Goal: Information Seeking & Learning: Compare options

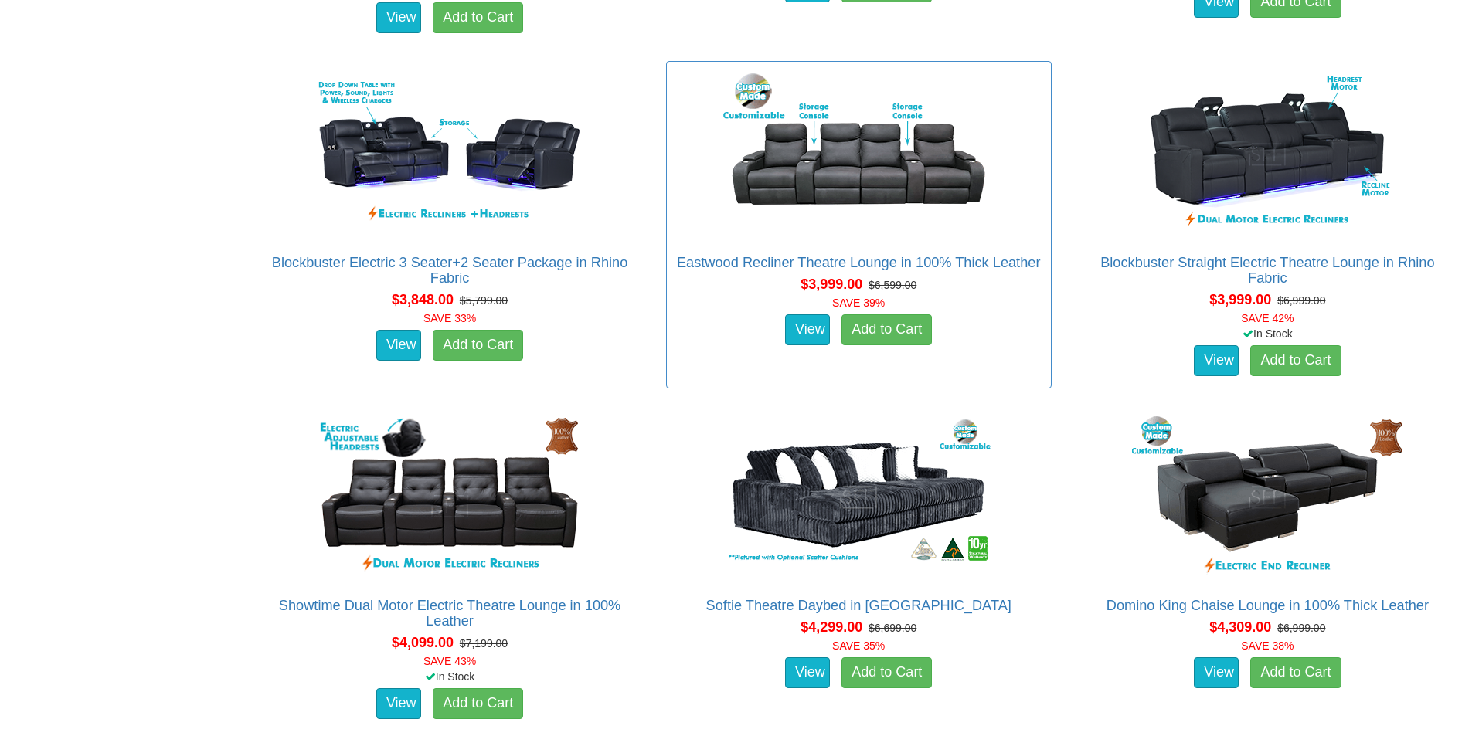
scroll to position [3862, 0]
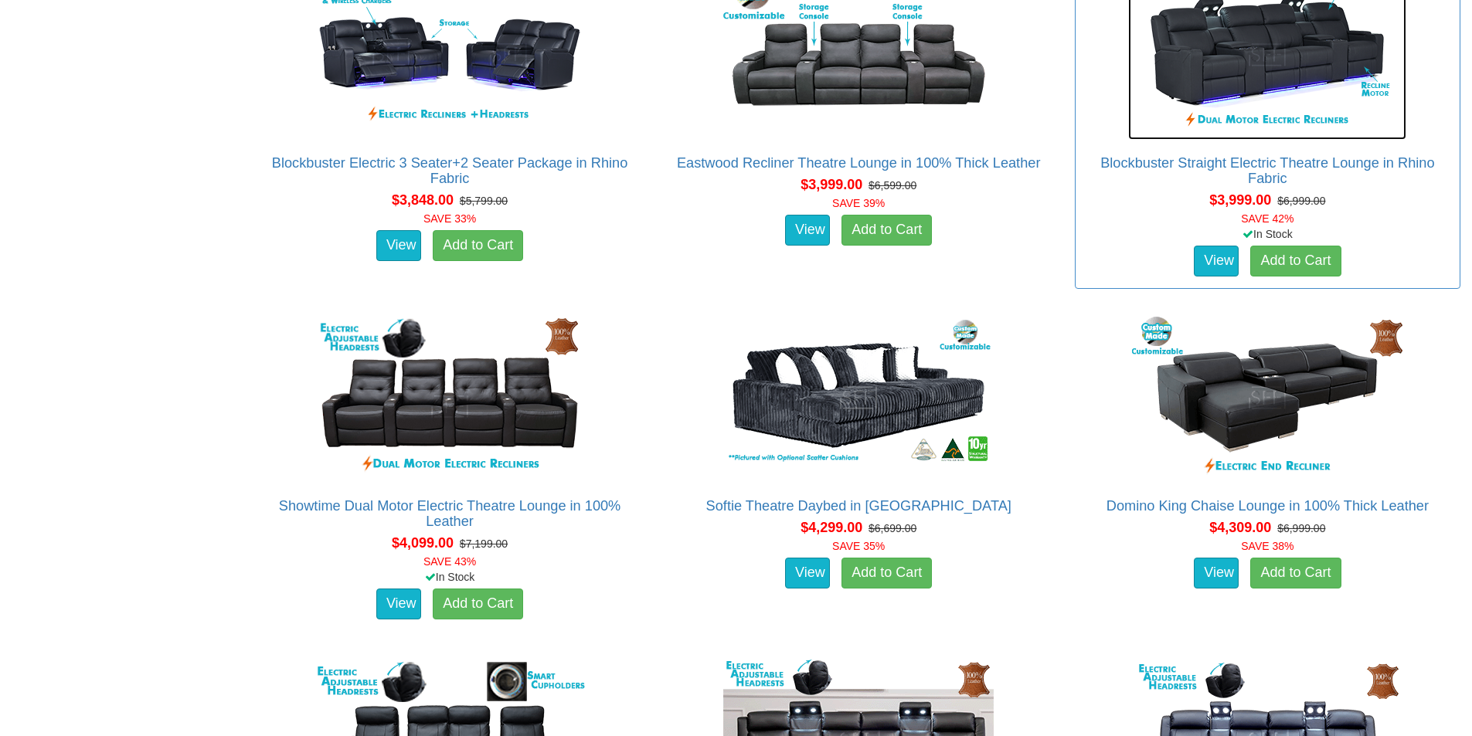
click at [1250, 62] on img at bounding box center [1267, 55] width 278 height 170
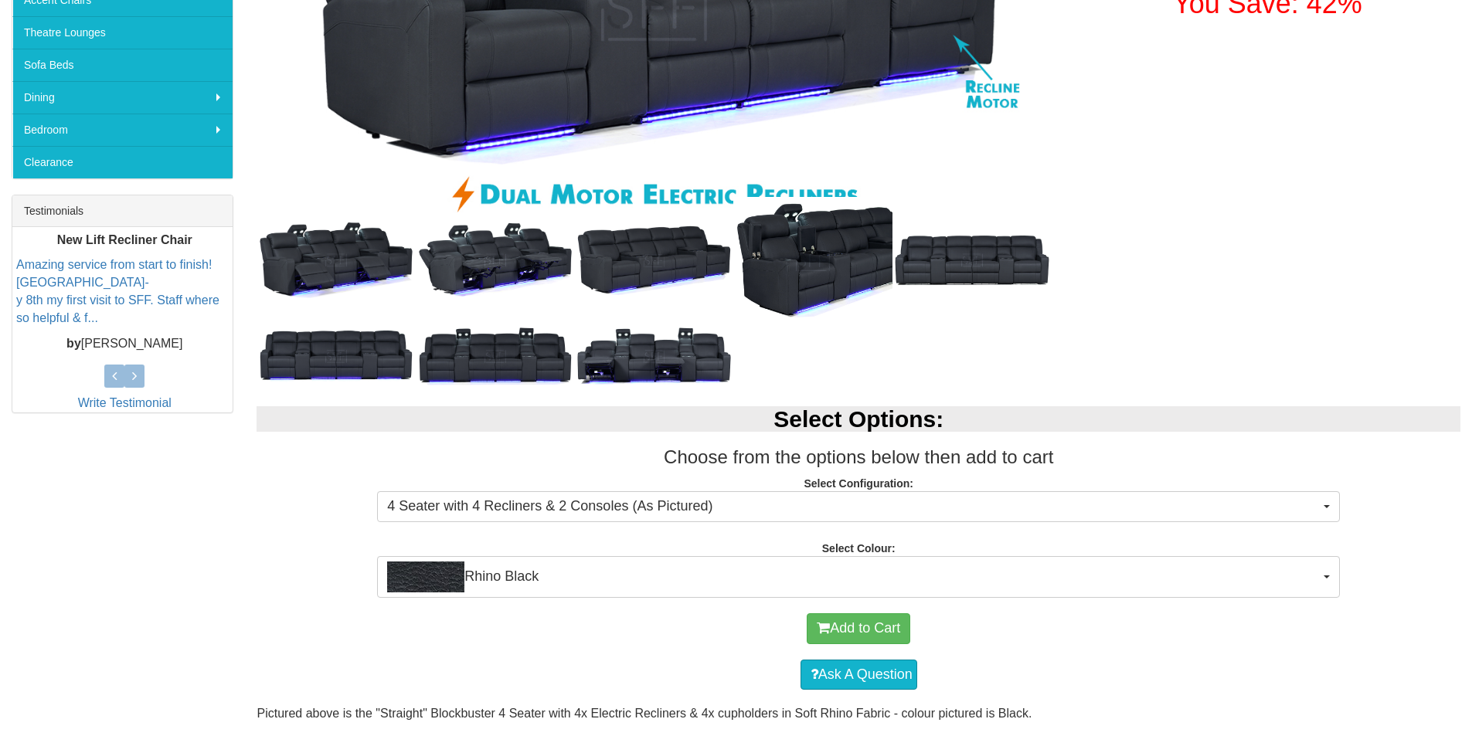
scroll to position [309, 0]
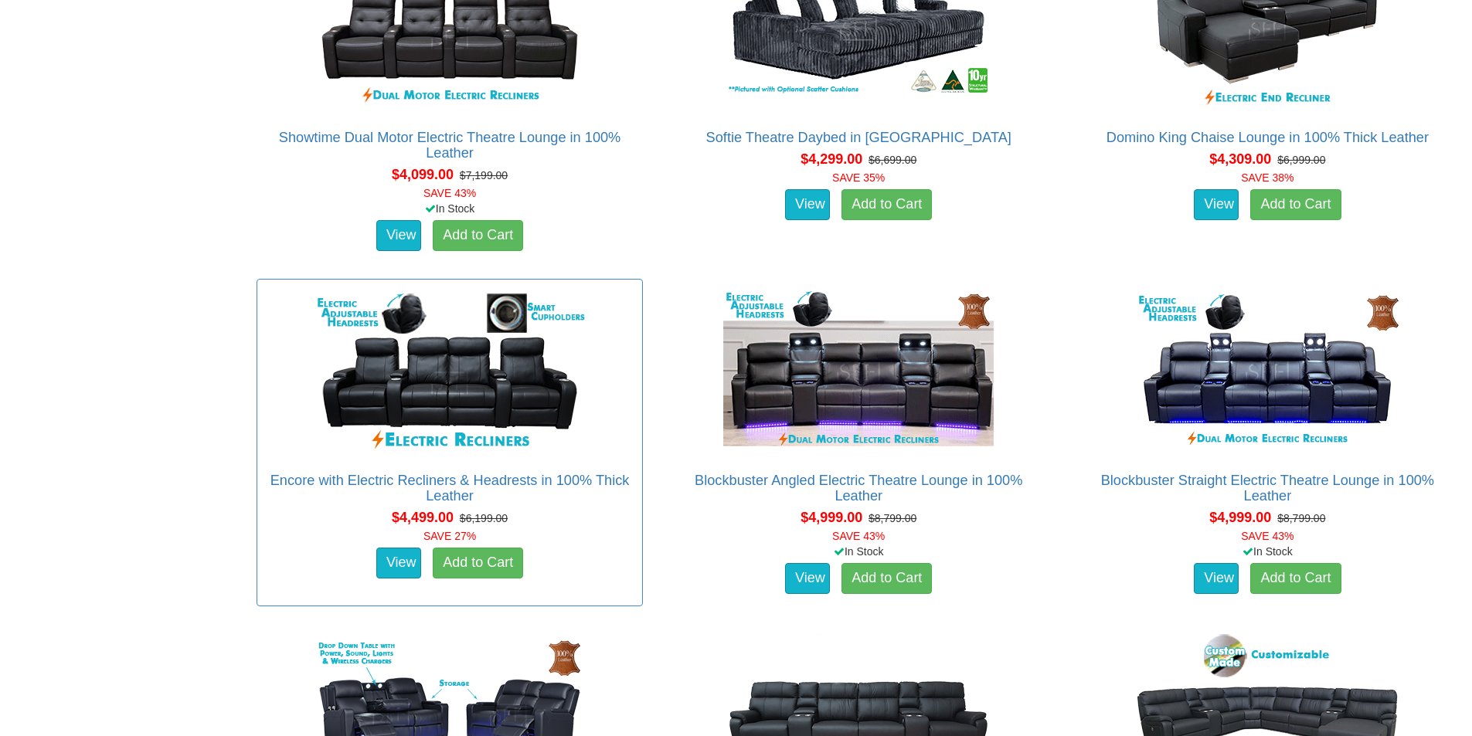
scroll to position [4230, 0]
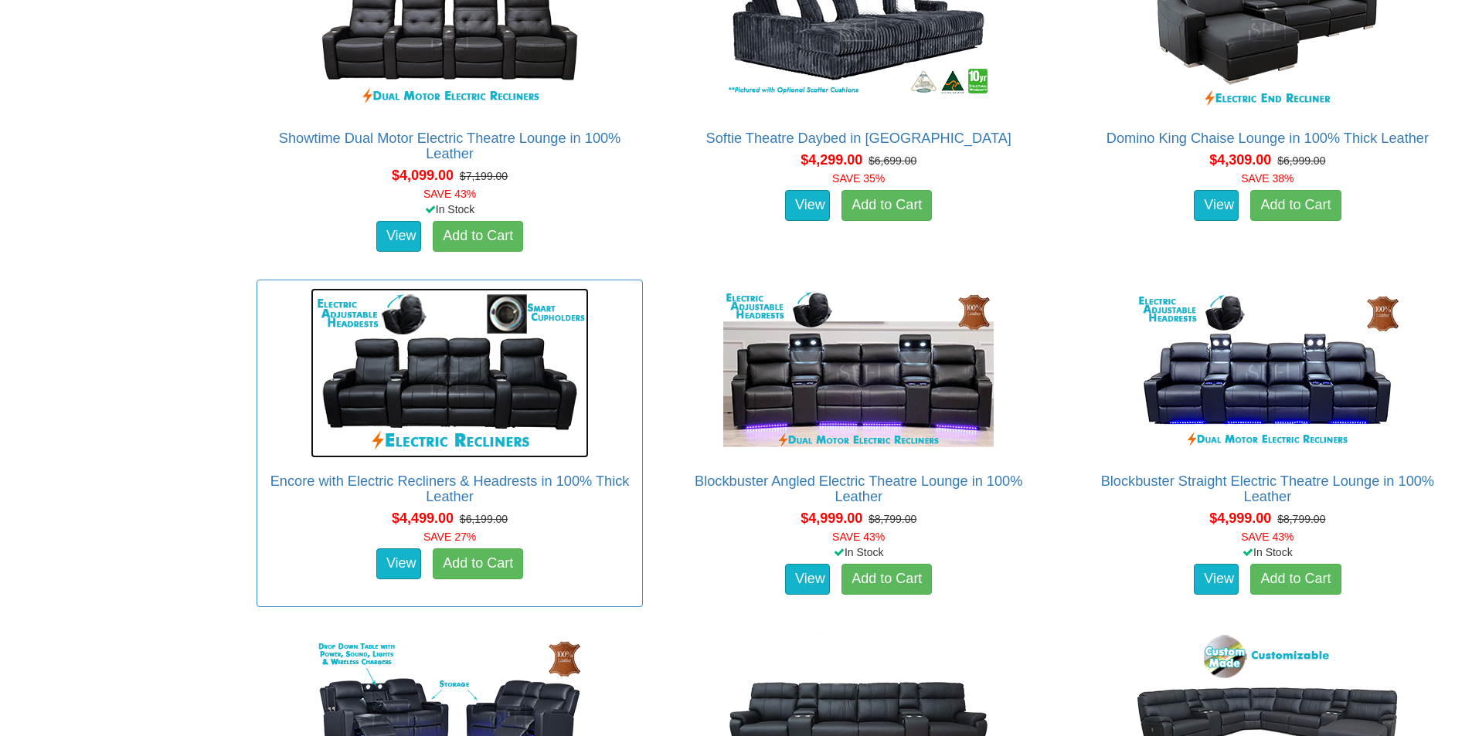
click at [470, 401] on img at bounding box center [450, 373] width 278 height 170
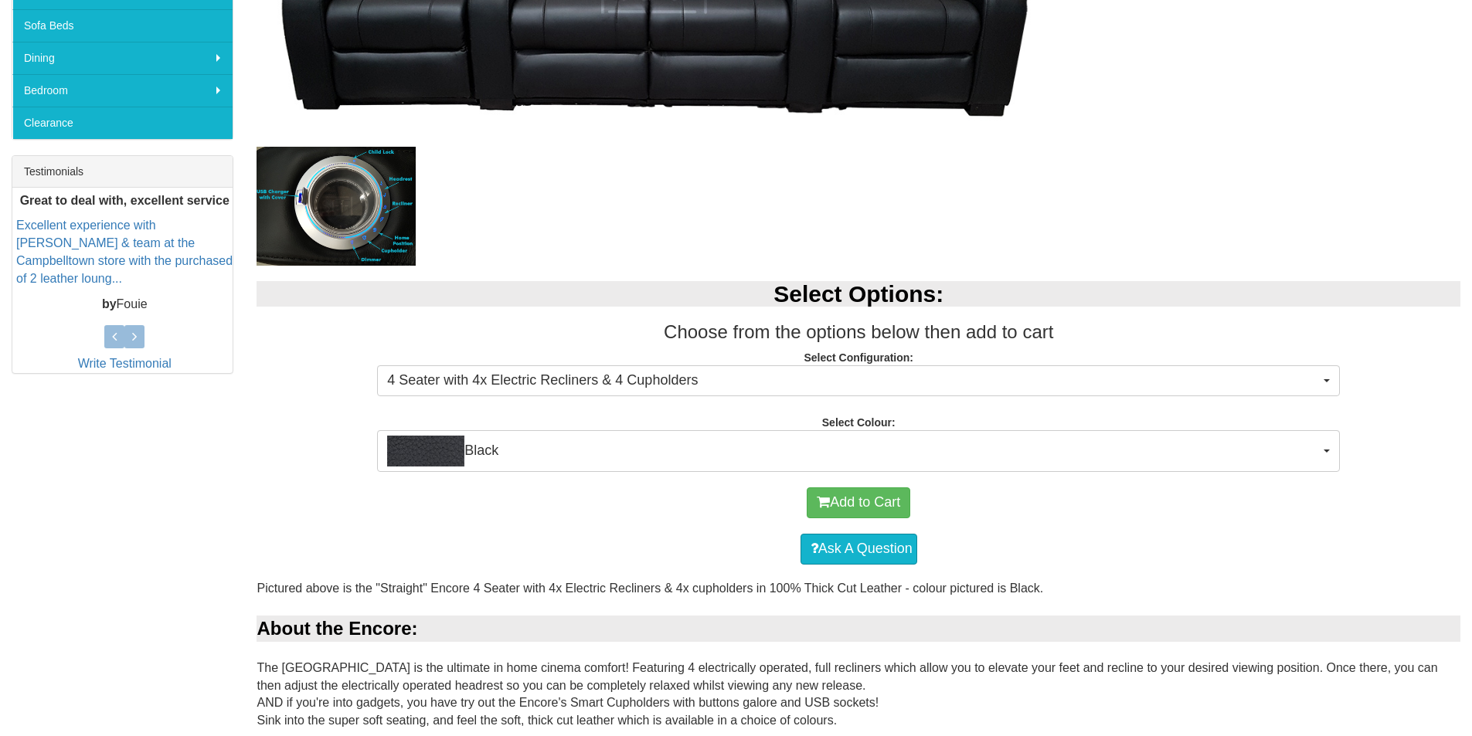
scroll to position [541, 0]
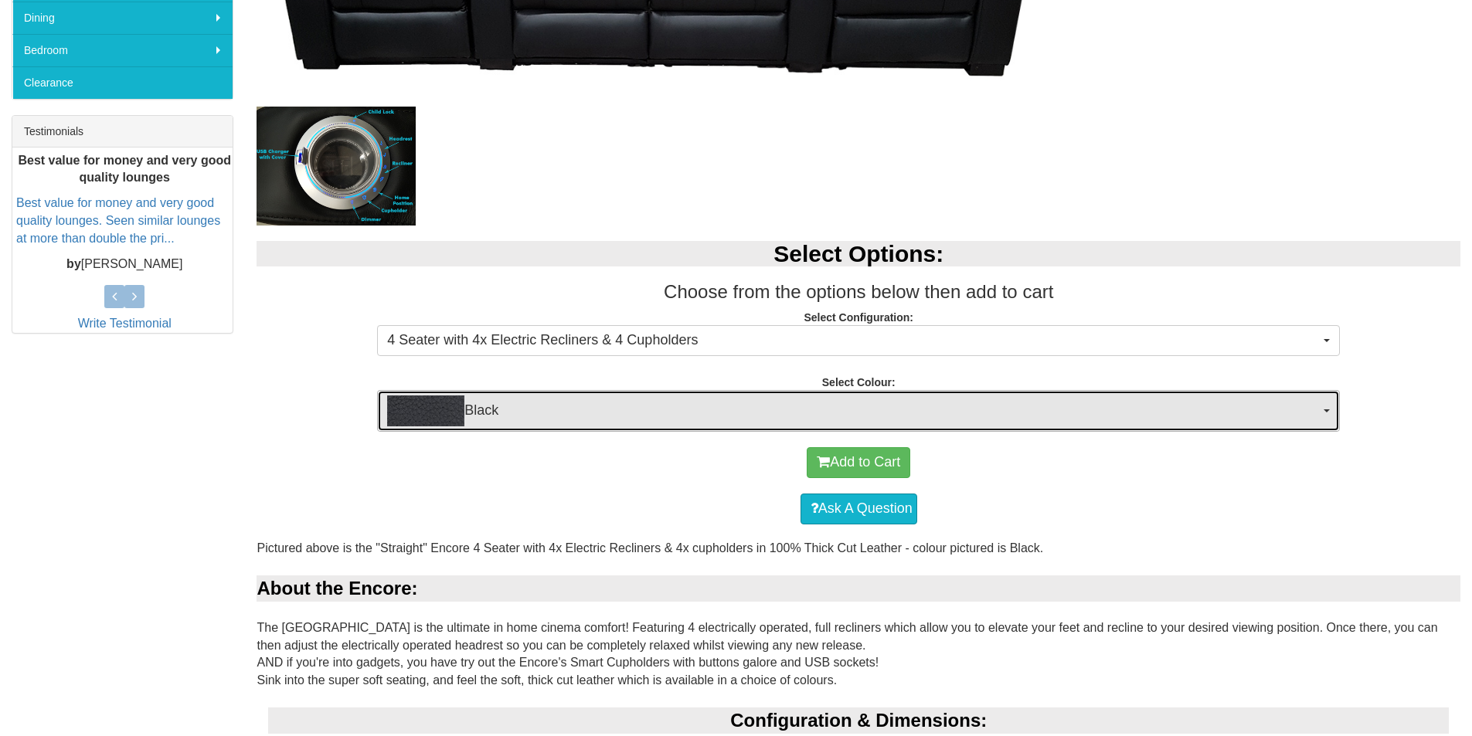
click at [1317, 408] on span "Black" at bounding box center [853, 411] width 932 height 31
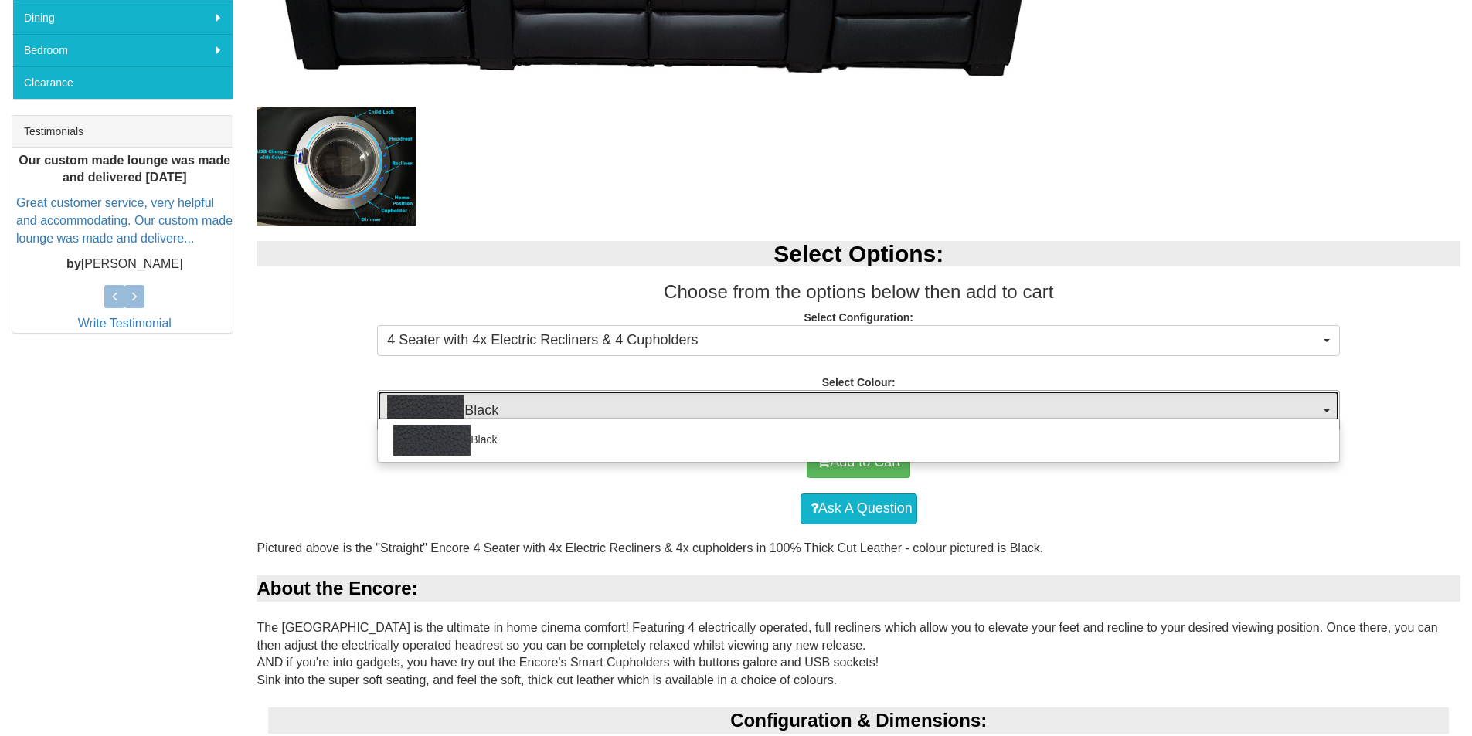
click at [1307, 407] on span "Black" at bounding box center [853, 411] width 932 height 31
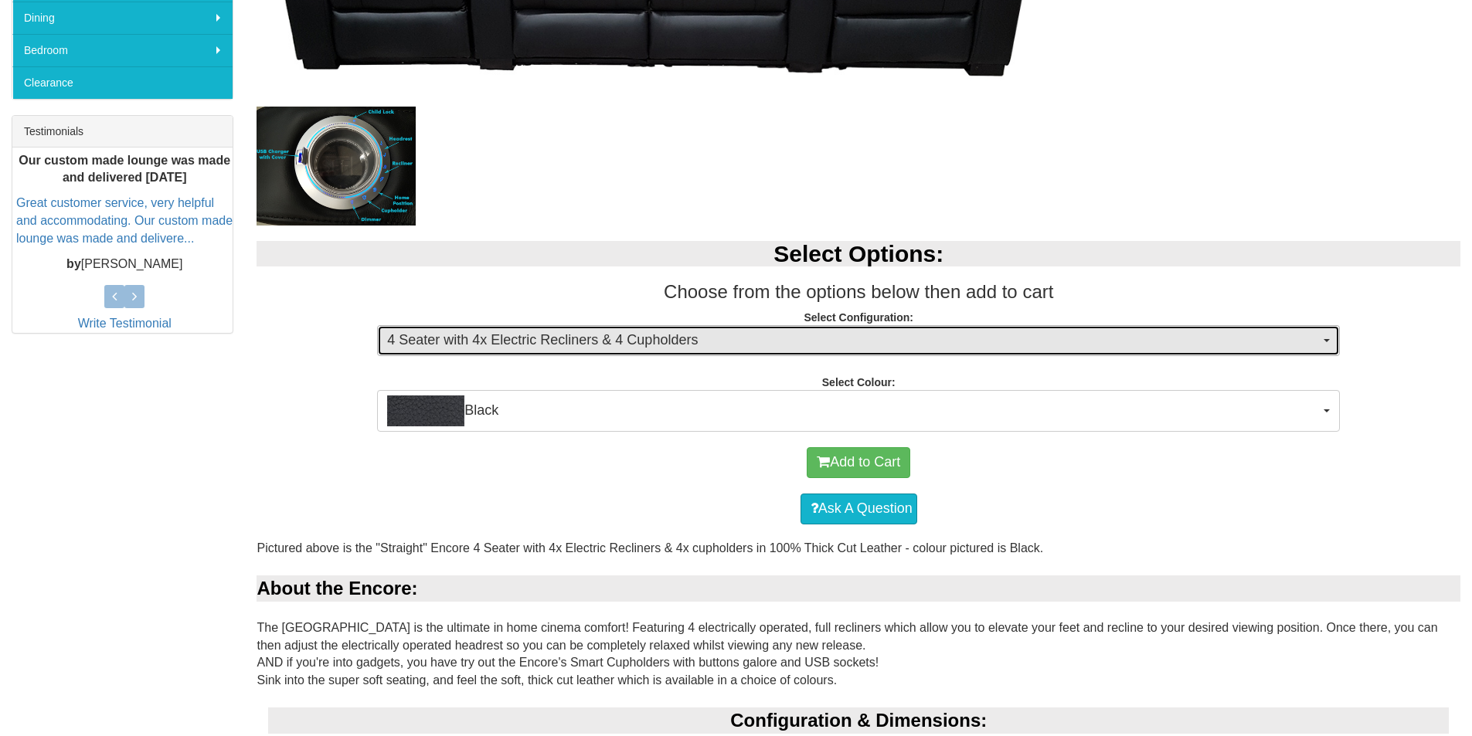
click at [1331, 334] on button "4 Seater with 4x Electric Recliners & 4 Cupholders" at bounding box center [858, 340] width 963 height 31
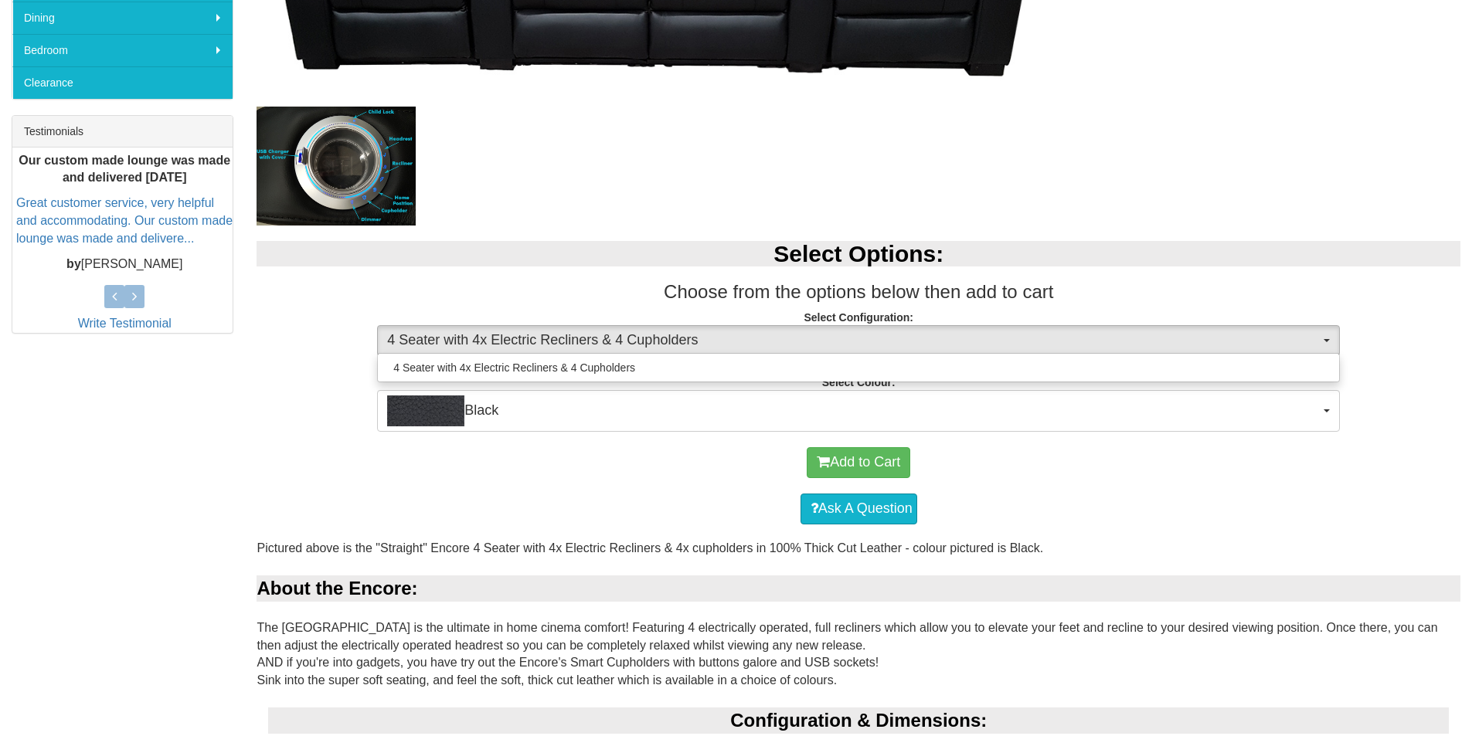
click at [1240, 356] on div "4 Seater with 4x Electric Recliners & 4 Cupholders" at bounding box center [858, 367] width 963 height 29
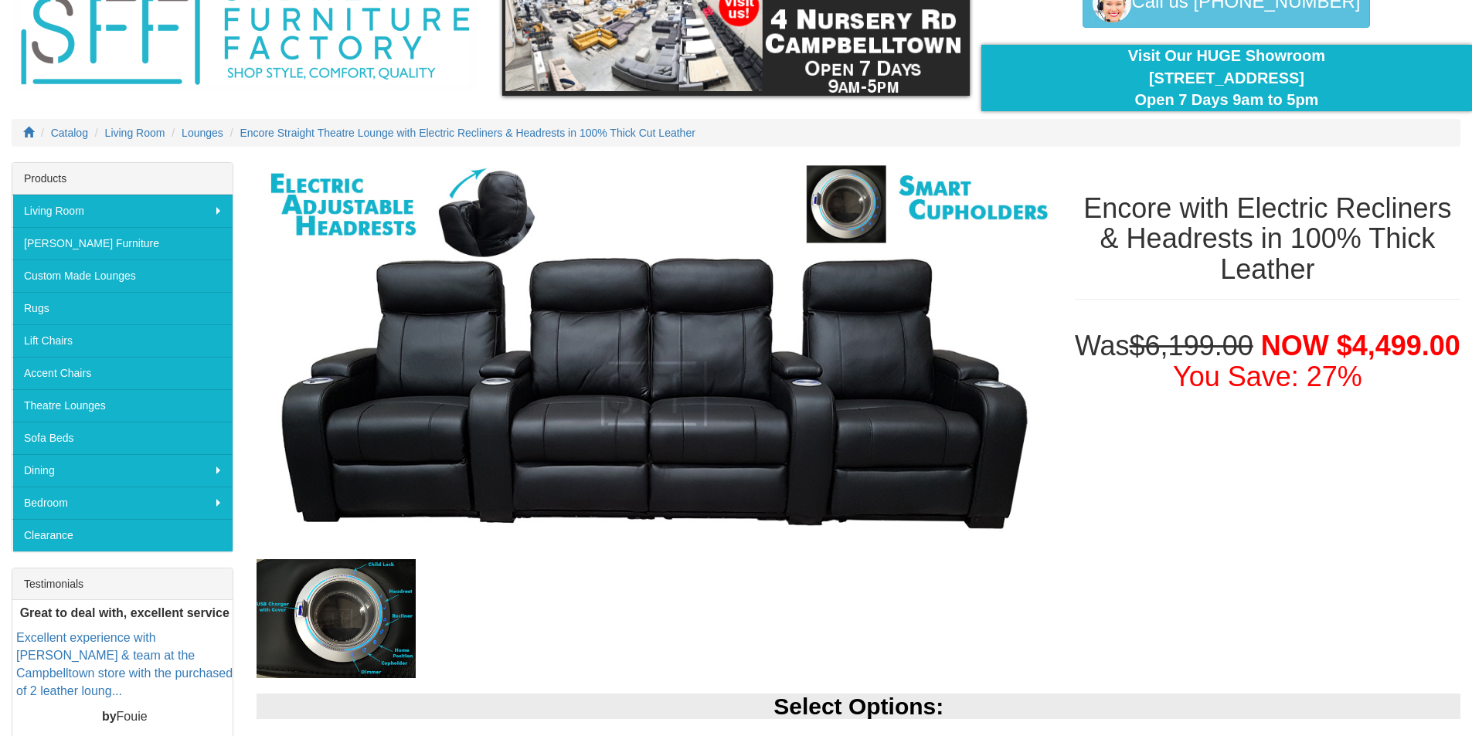
scroll to position [0, 0]
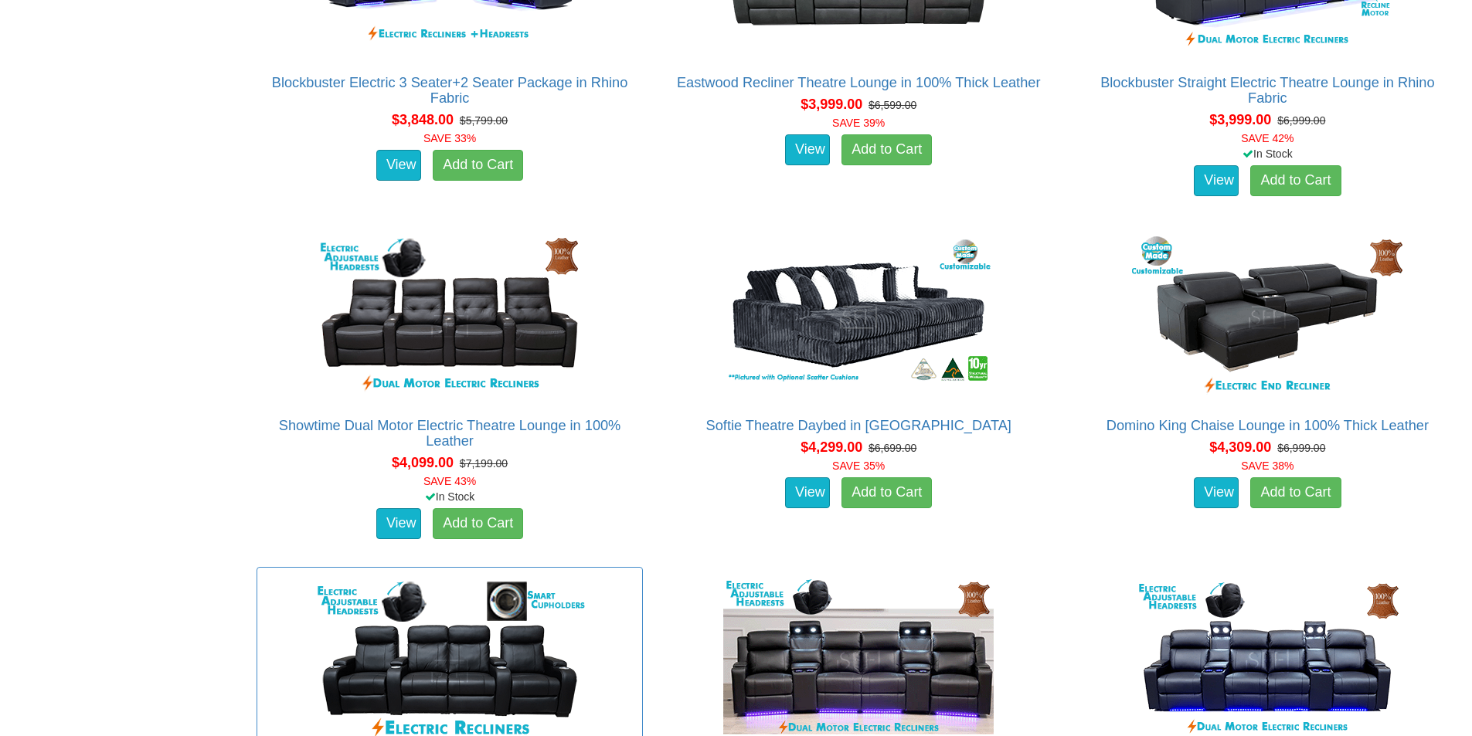
scroll to position [3767, 0]
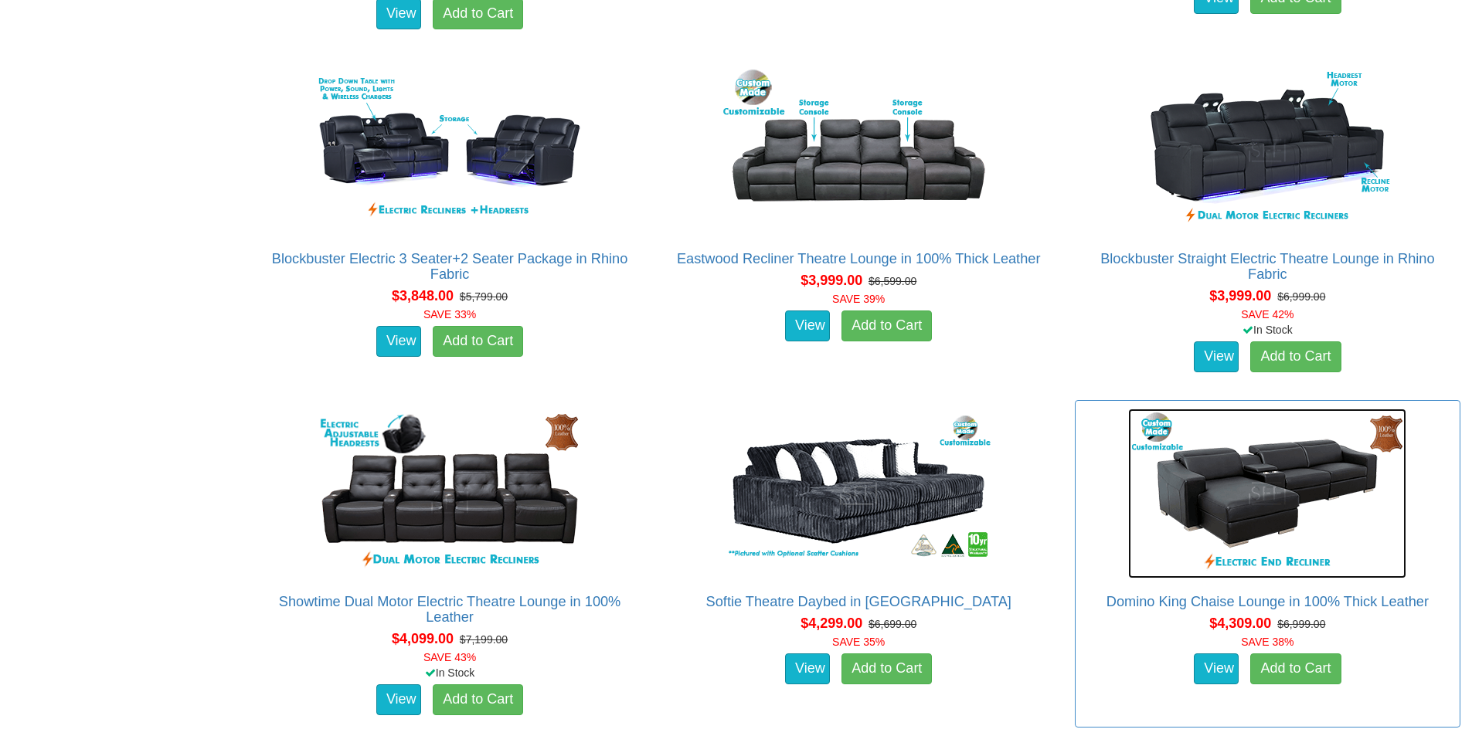
click at [1282, 493] on img at bounding box center [1267, 494] width 278 height 170
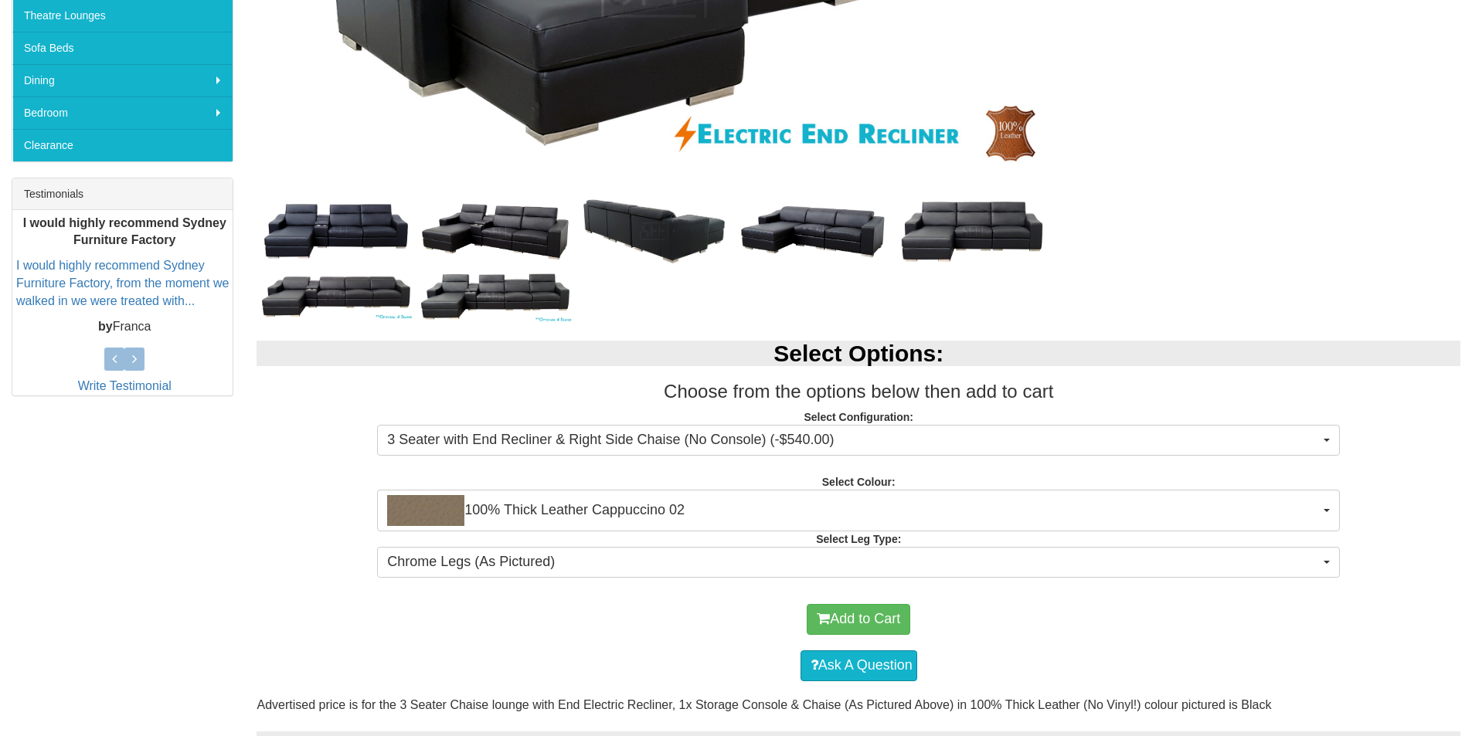
scroll to position [618, 0]
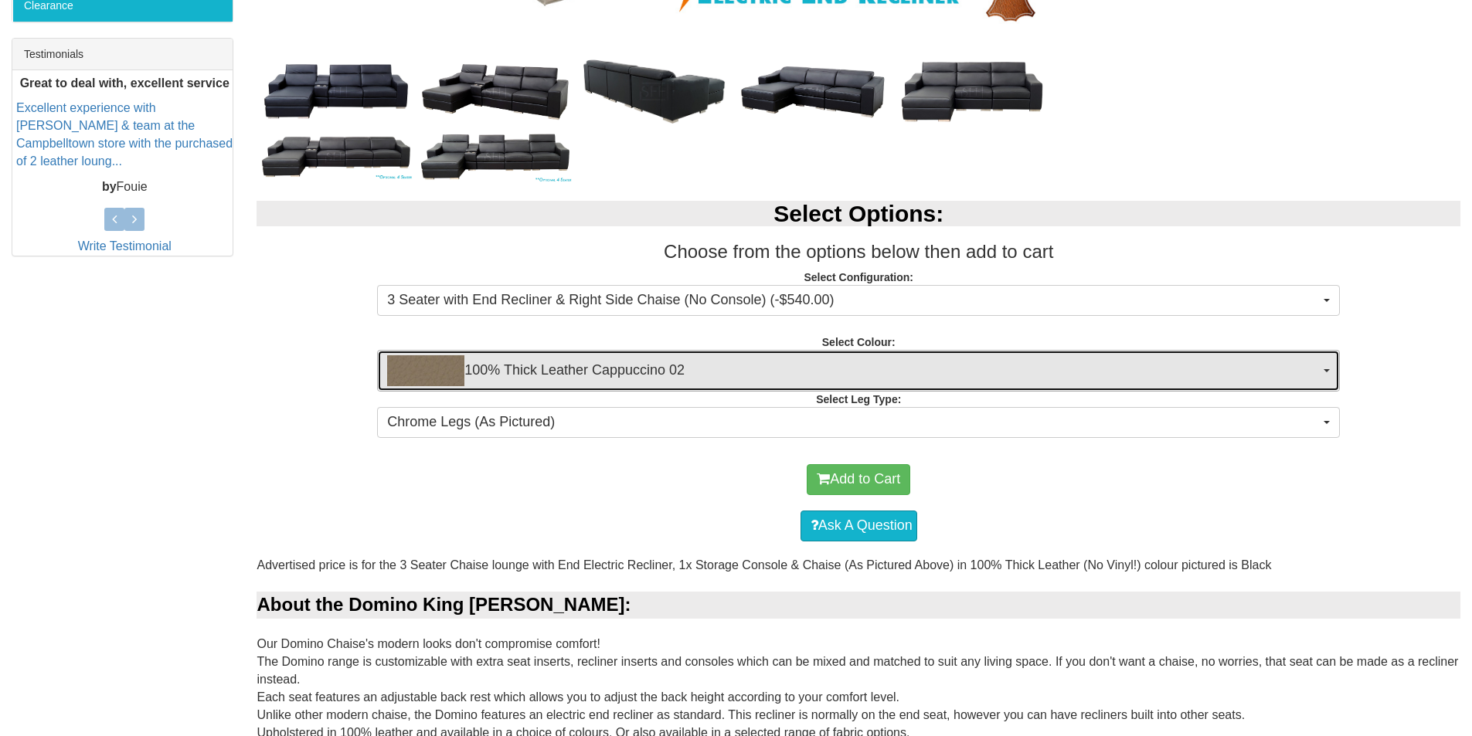
click at [1329, 365] on button "100% Thick Leather Cappuccino 02" at bounding box center [858, 371] width 963 height 42
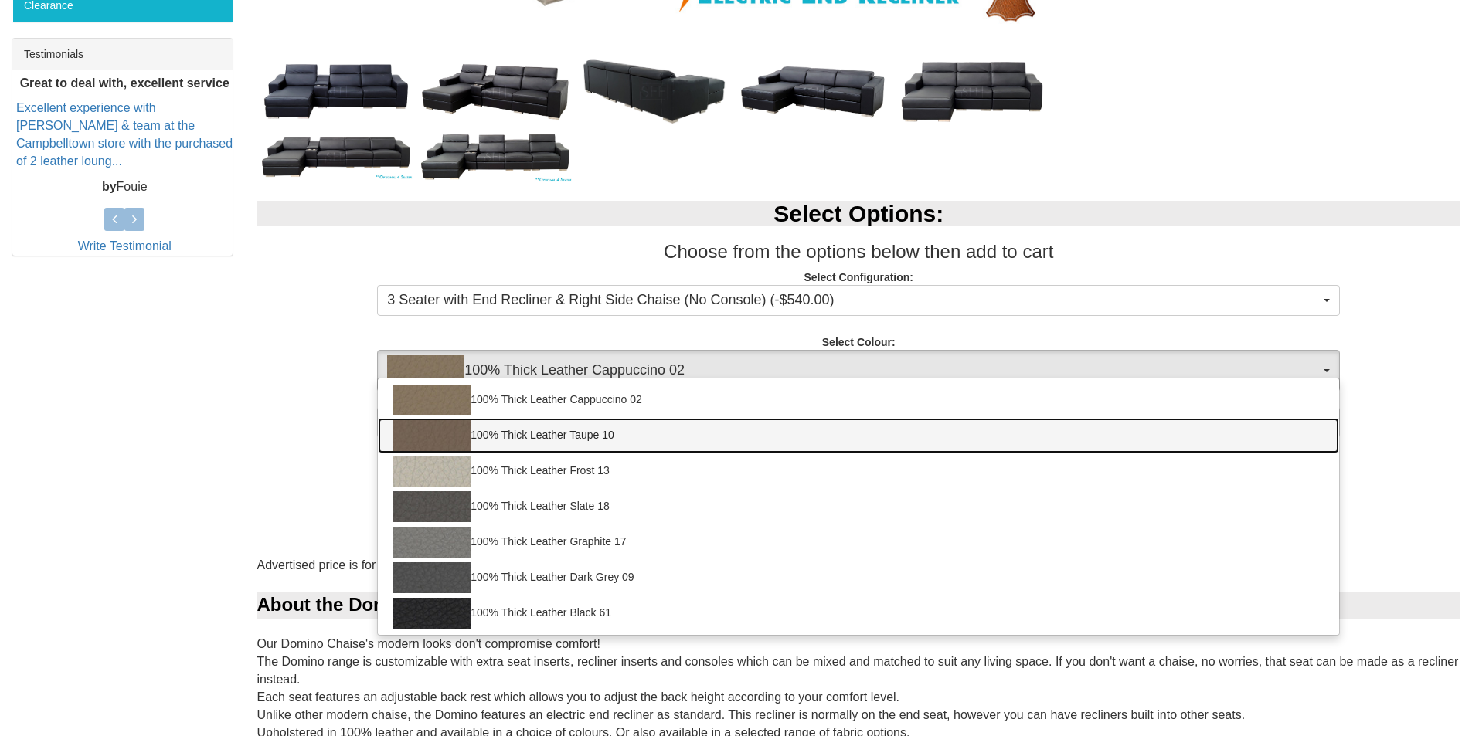
click at [439, 433] on img at bounding box center [431, 435] width 77 height 31
select select "1947"
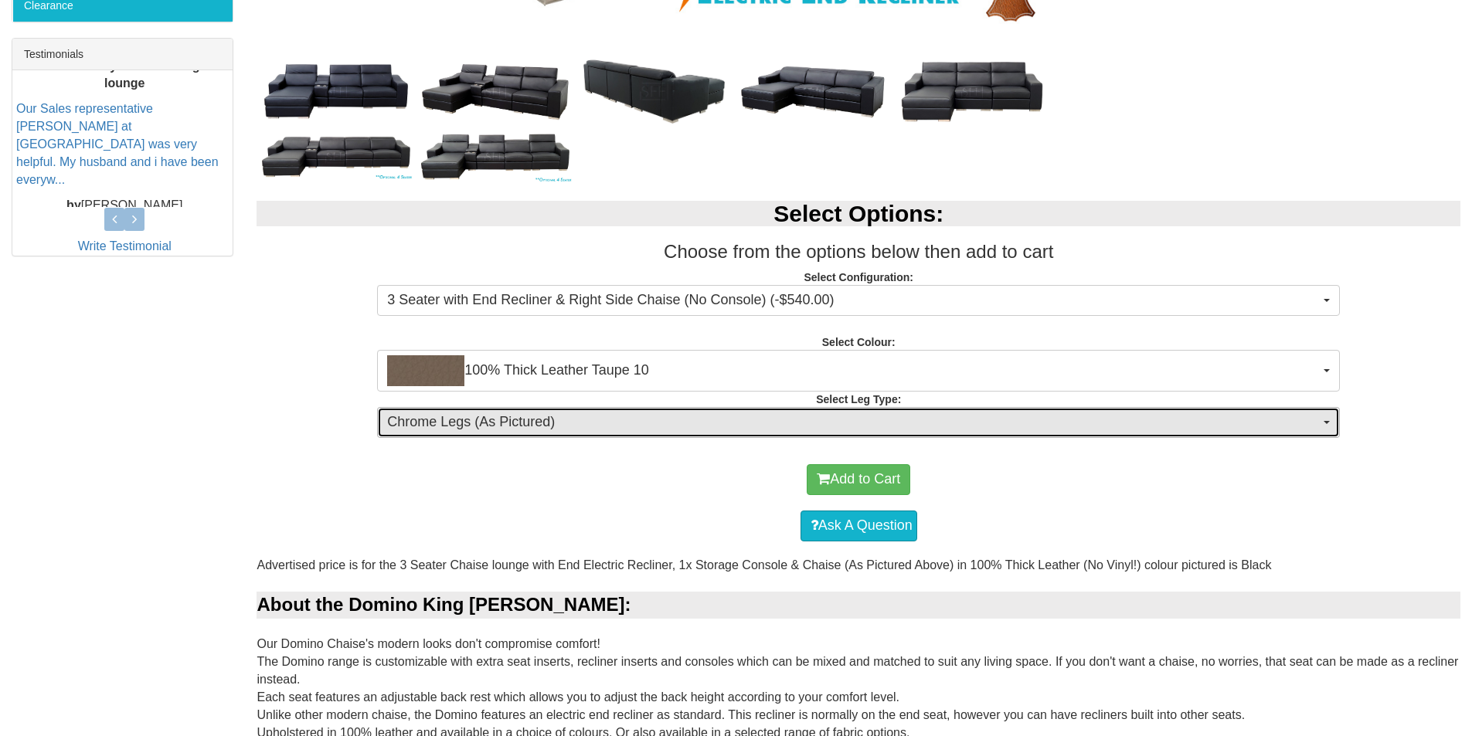
click at [1331, 426] on button "Chrome Legs (As Pictured)" at bounding box center [858, 422] width 963 height 31
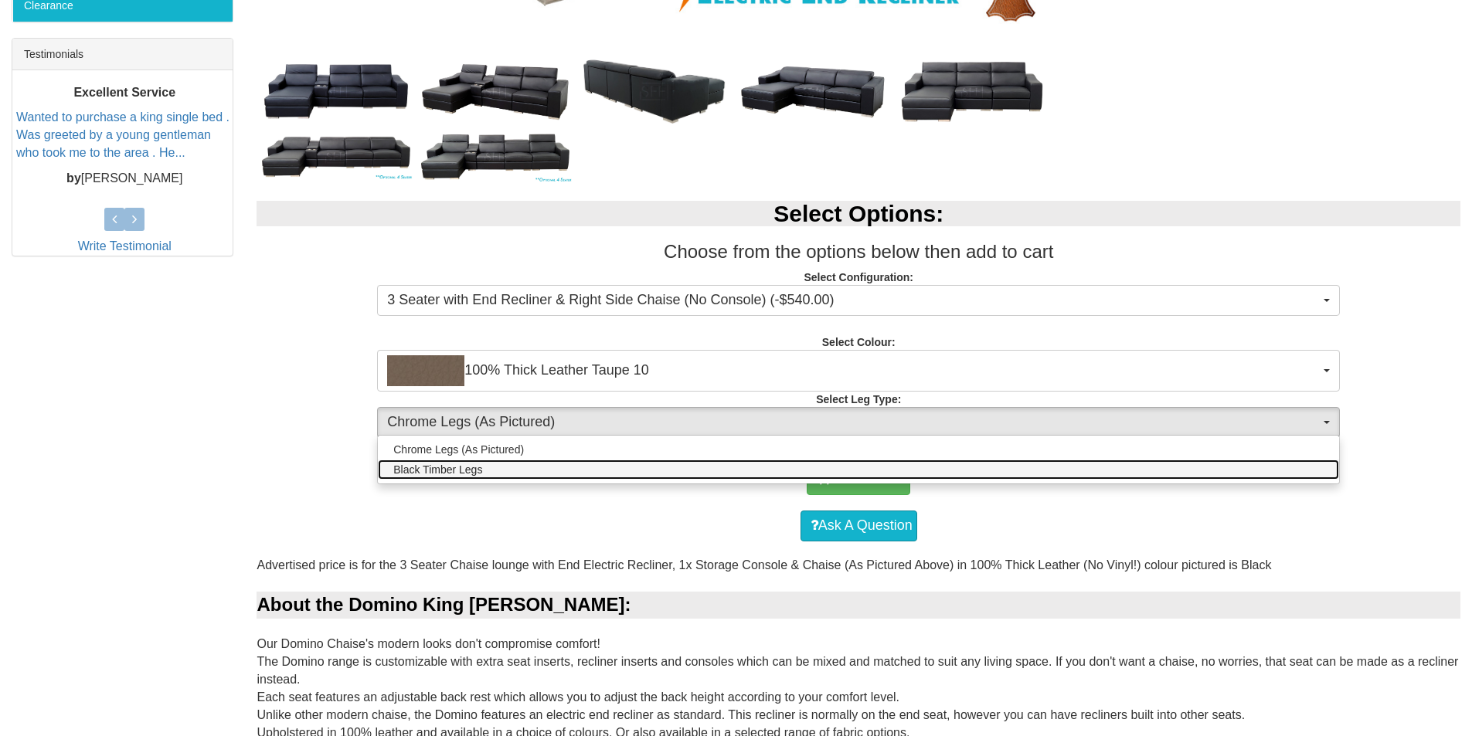
click at [429, 475] on span "Black Timber Legs" at bounding box center [437, 469] width 89 height 15
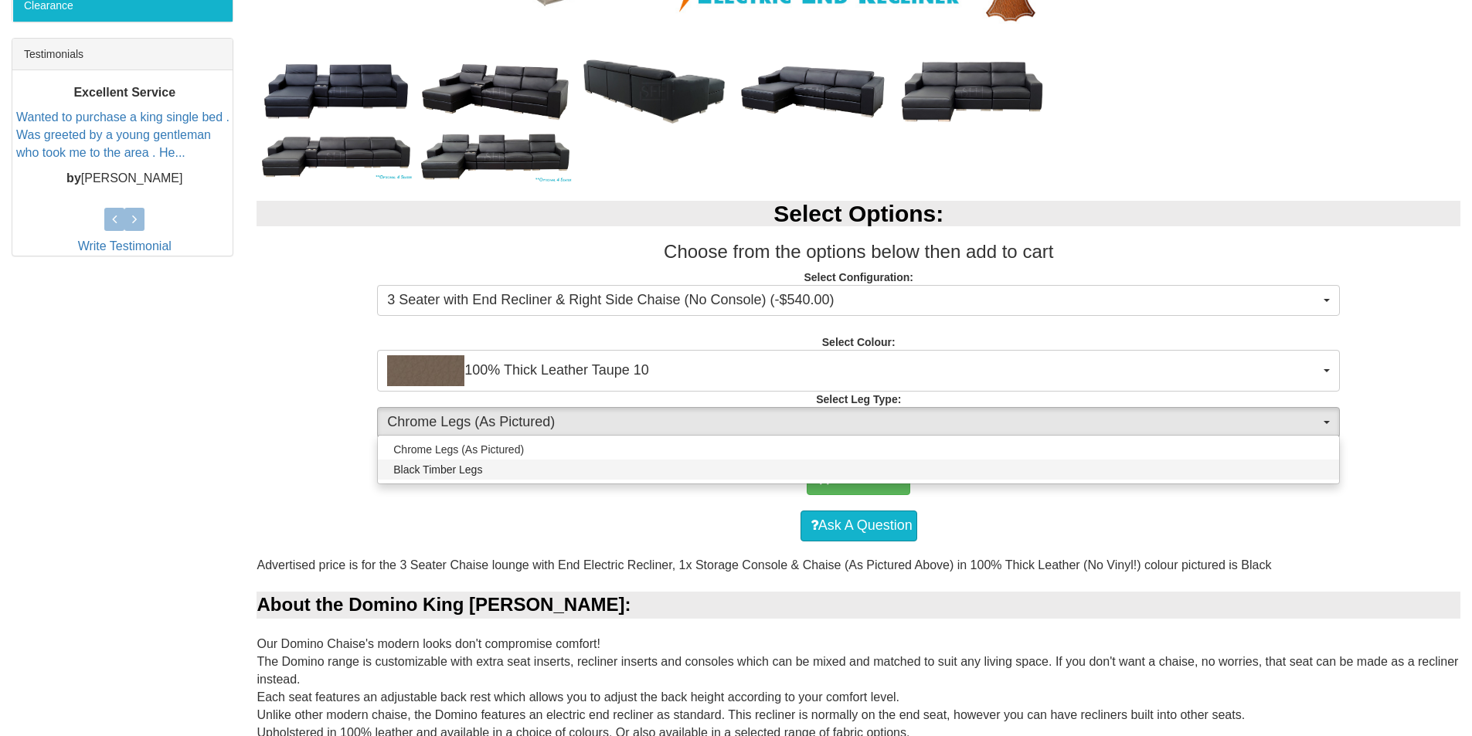
select select "1716"
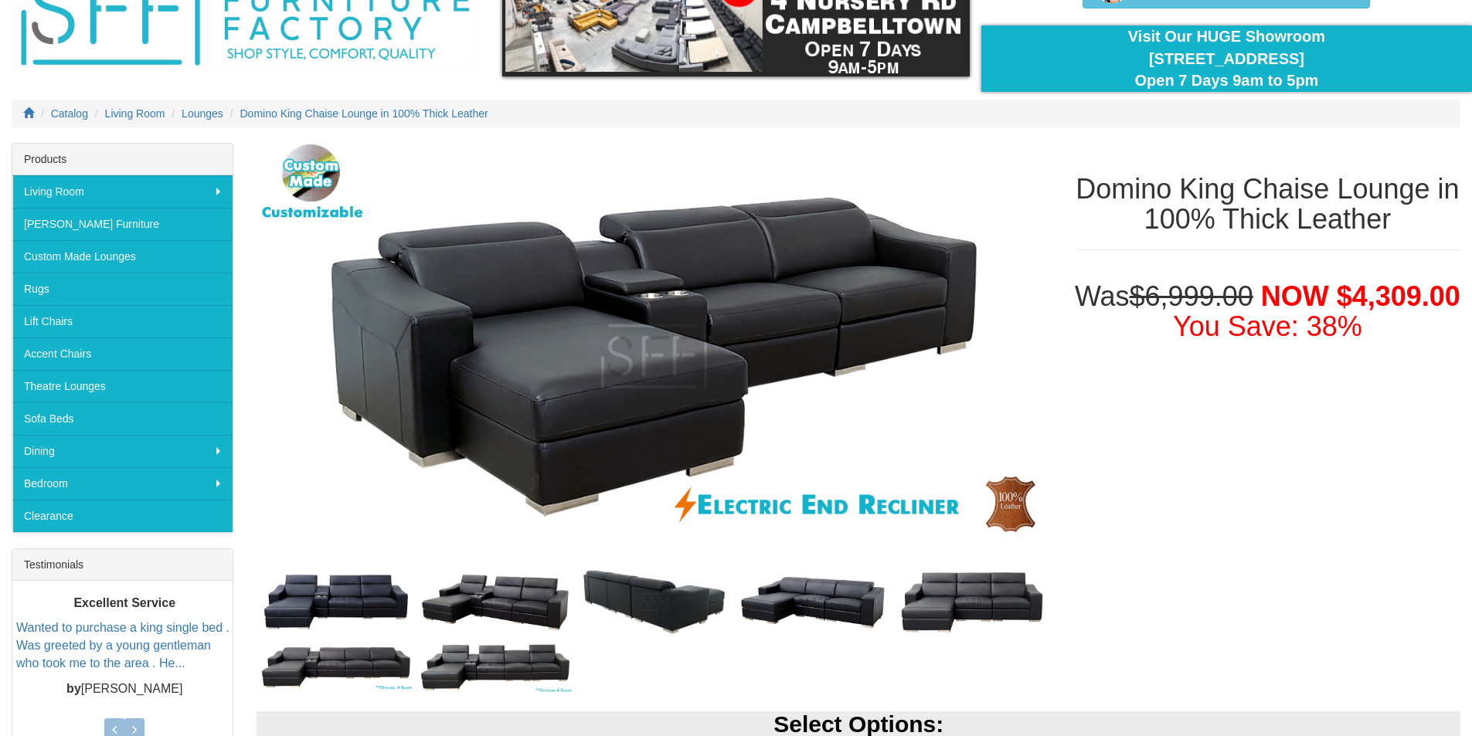
scroll to position [77, 0]
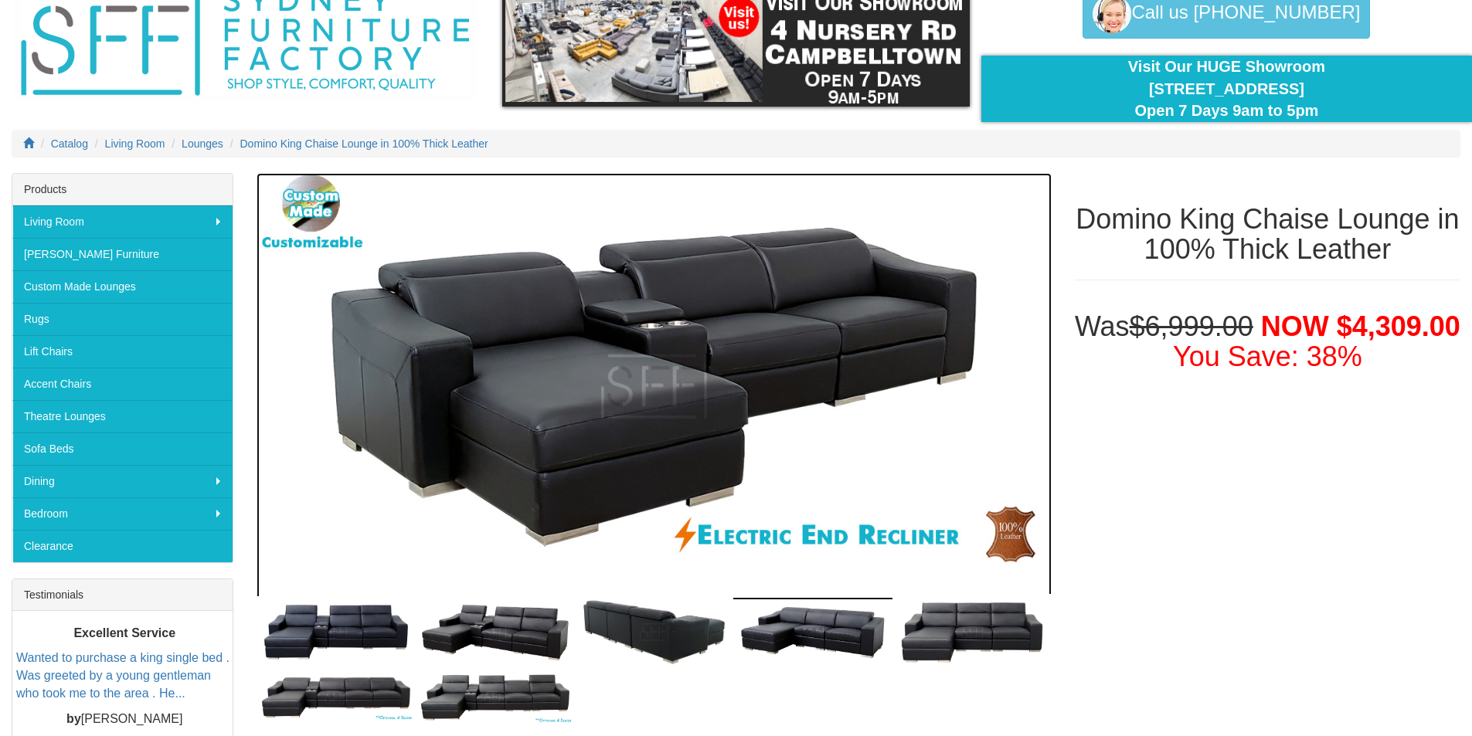
click at [662, 409] on img at bounding box center [653, 387] width 794 height 428
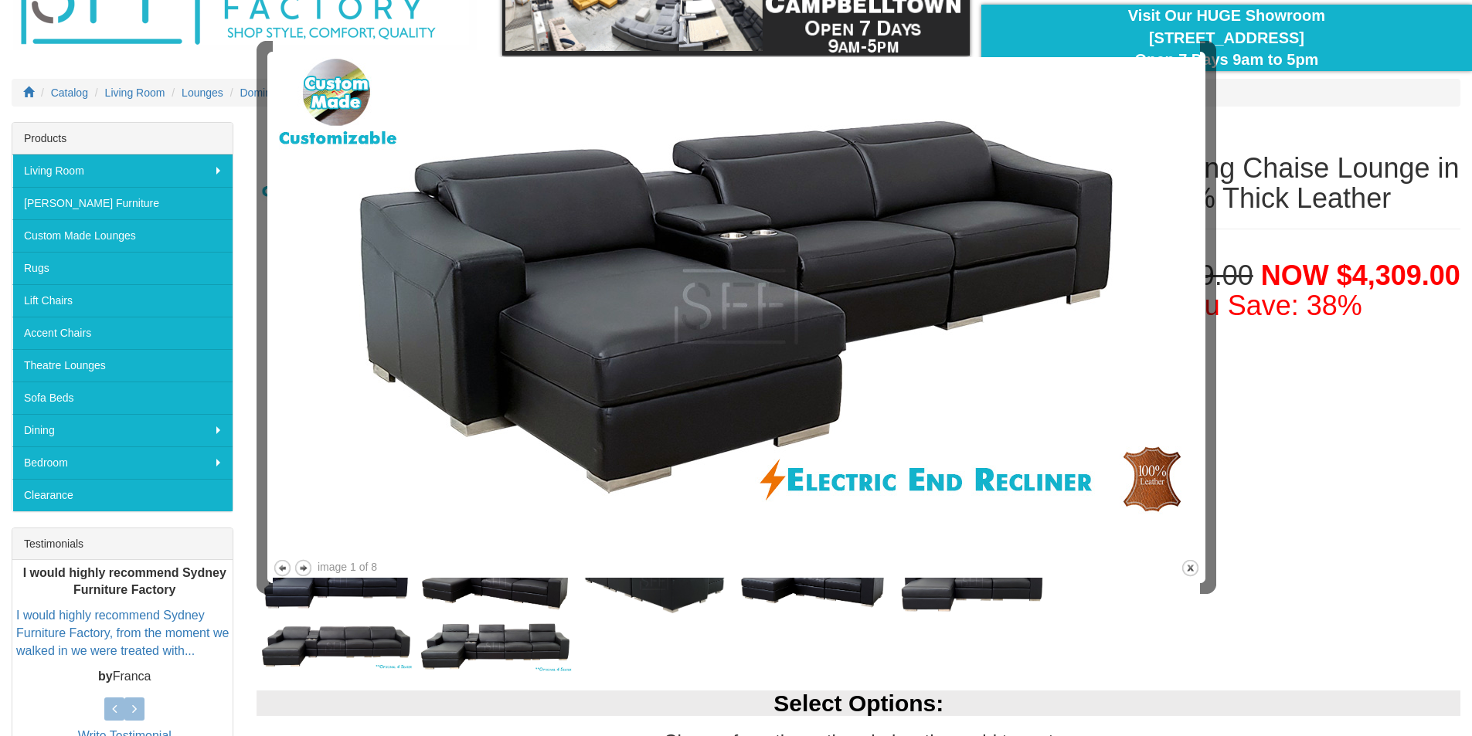
scroll to position [0, 0]
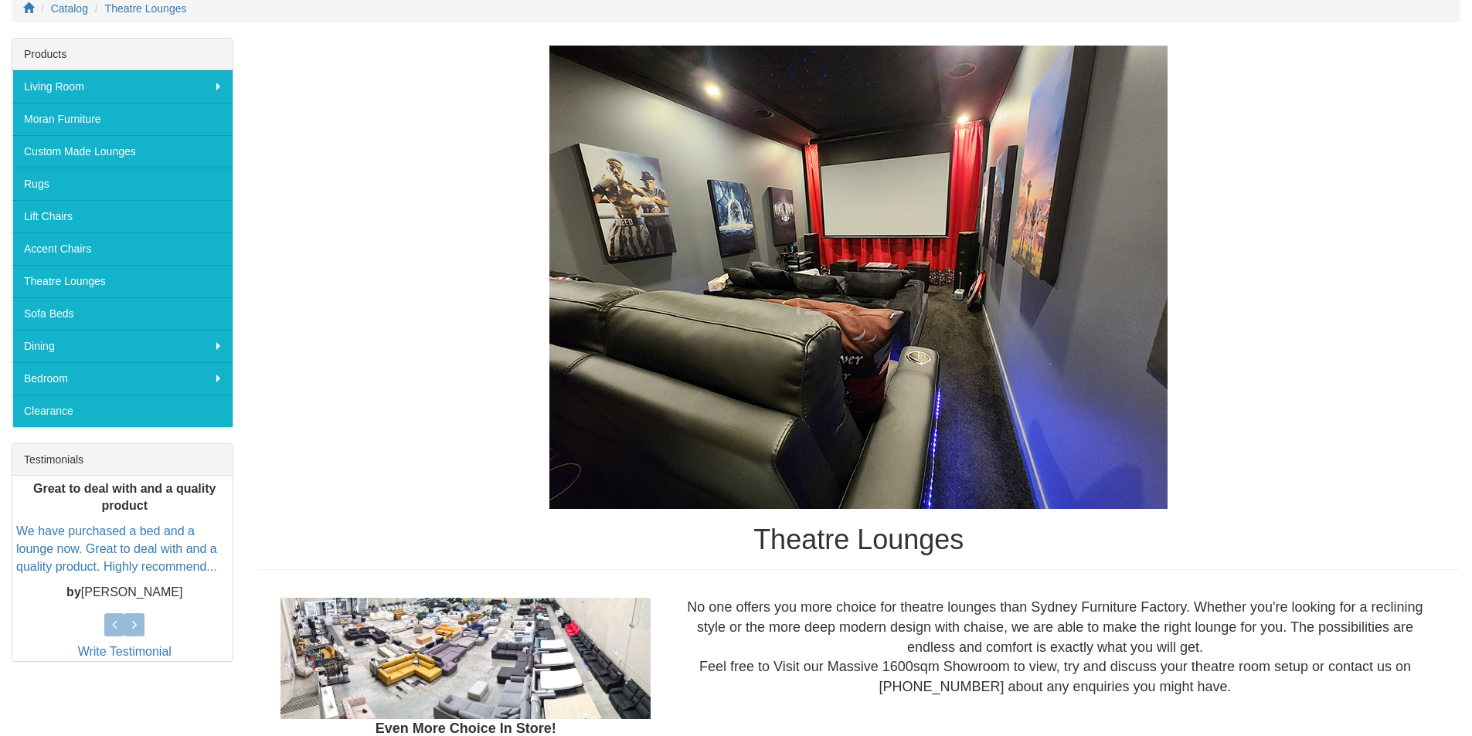
scroll to position [232, 0]
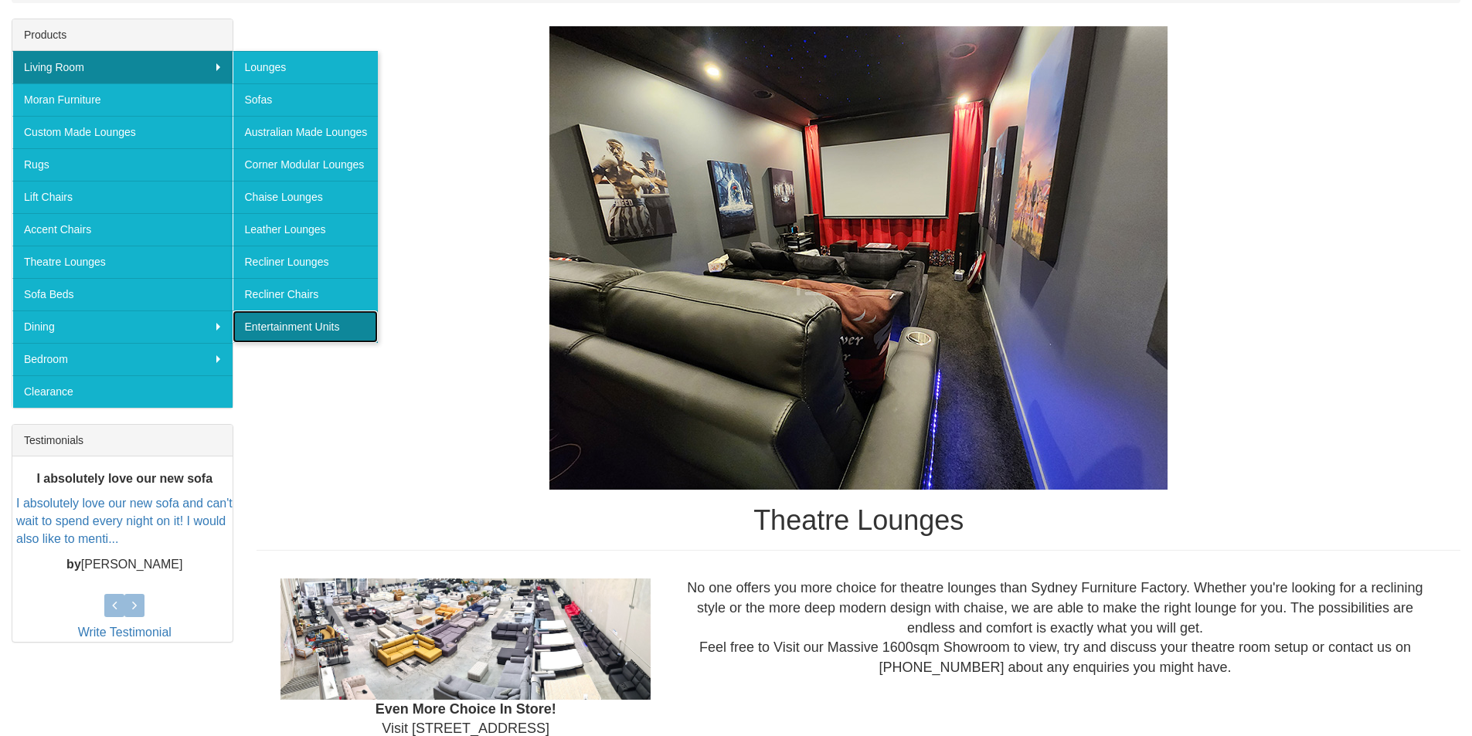
click at [307, 322] on link "Entertainment Units" at bounding box center [305, 327] width 145 height 32
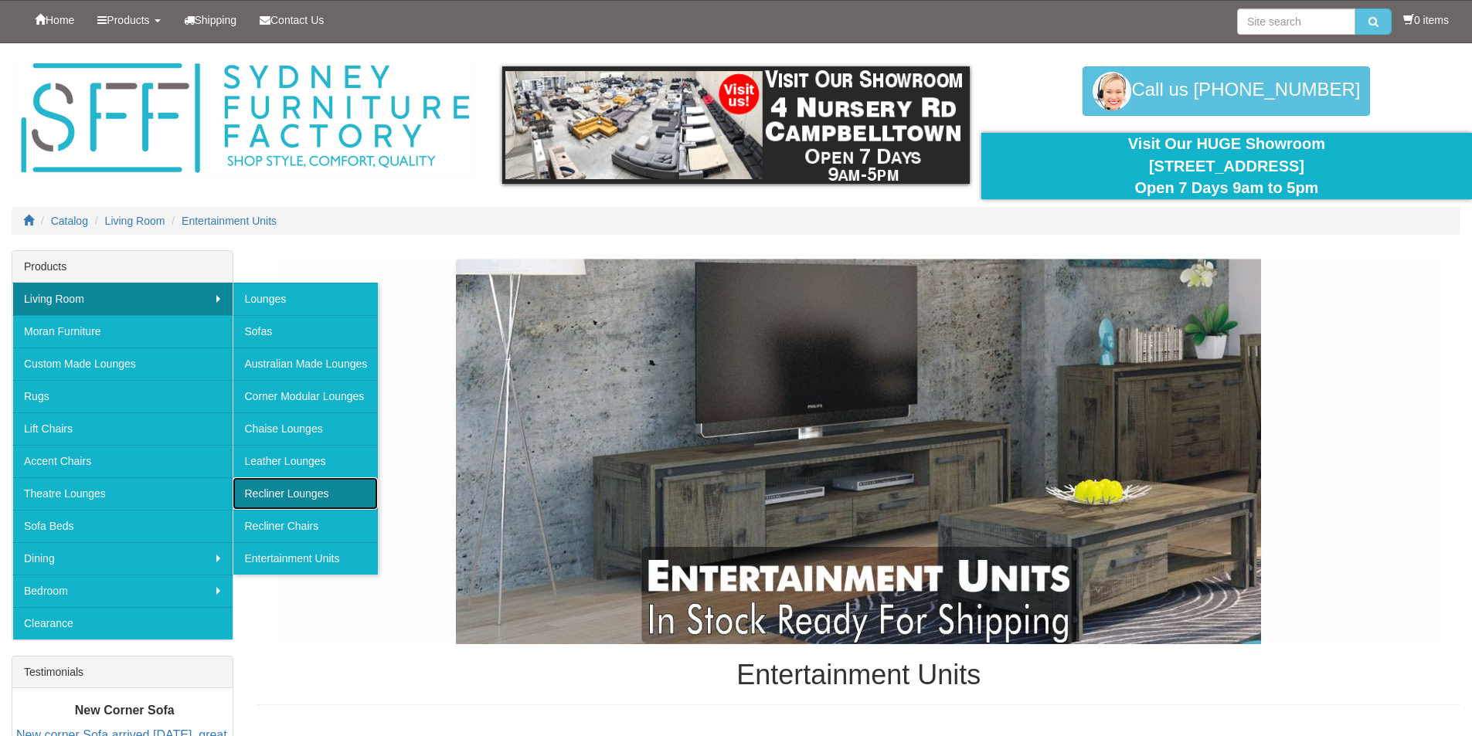
click at [289, 496] on link "Recliner Lounges" at bounding box center [305, 493] width 145 height 32
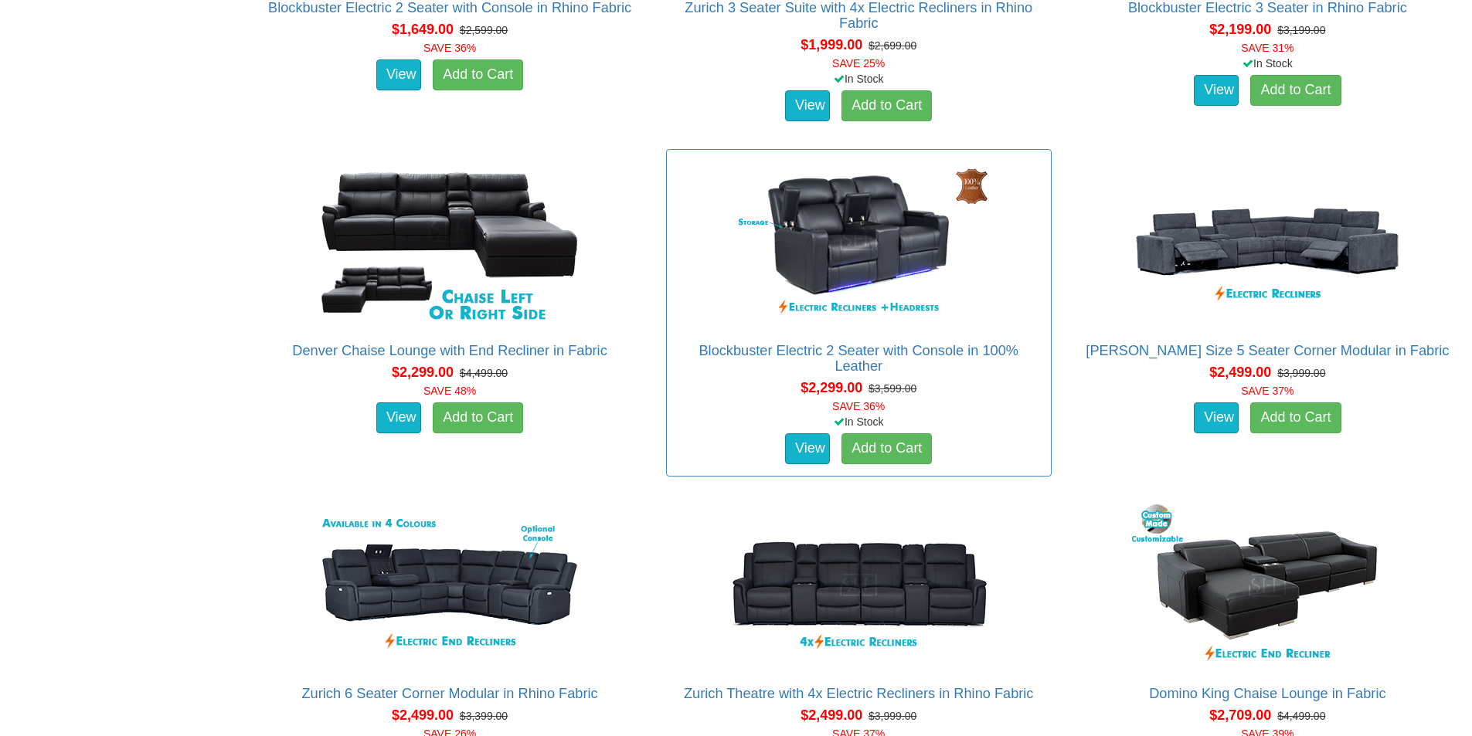
scroll to position [1545, 0]
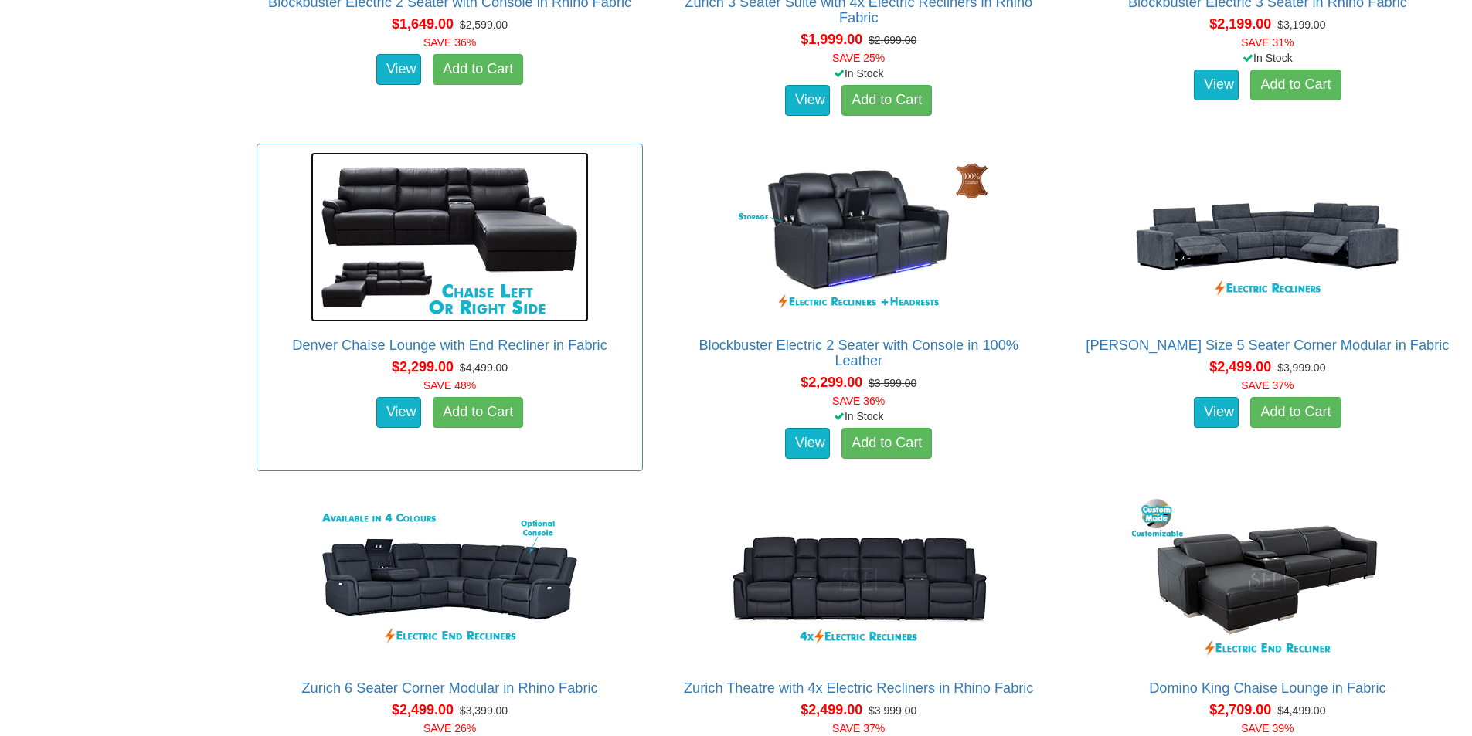
click at [436, 231] on img at bounding box center [450, 237] width 278 height 170
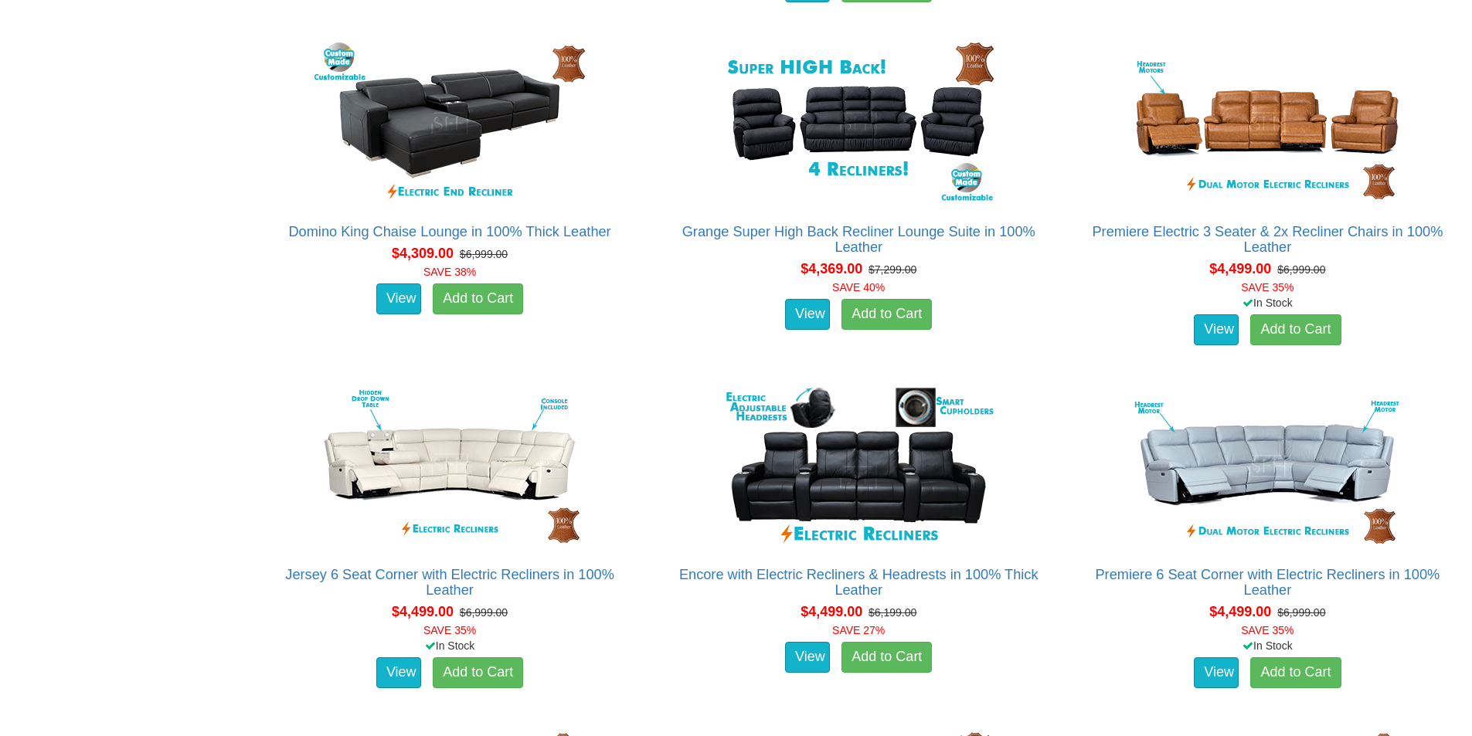
scroll to position [5429, 0]
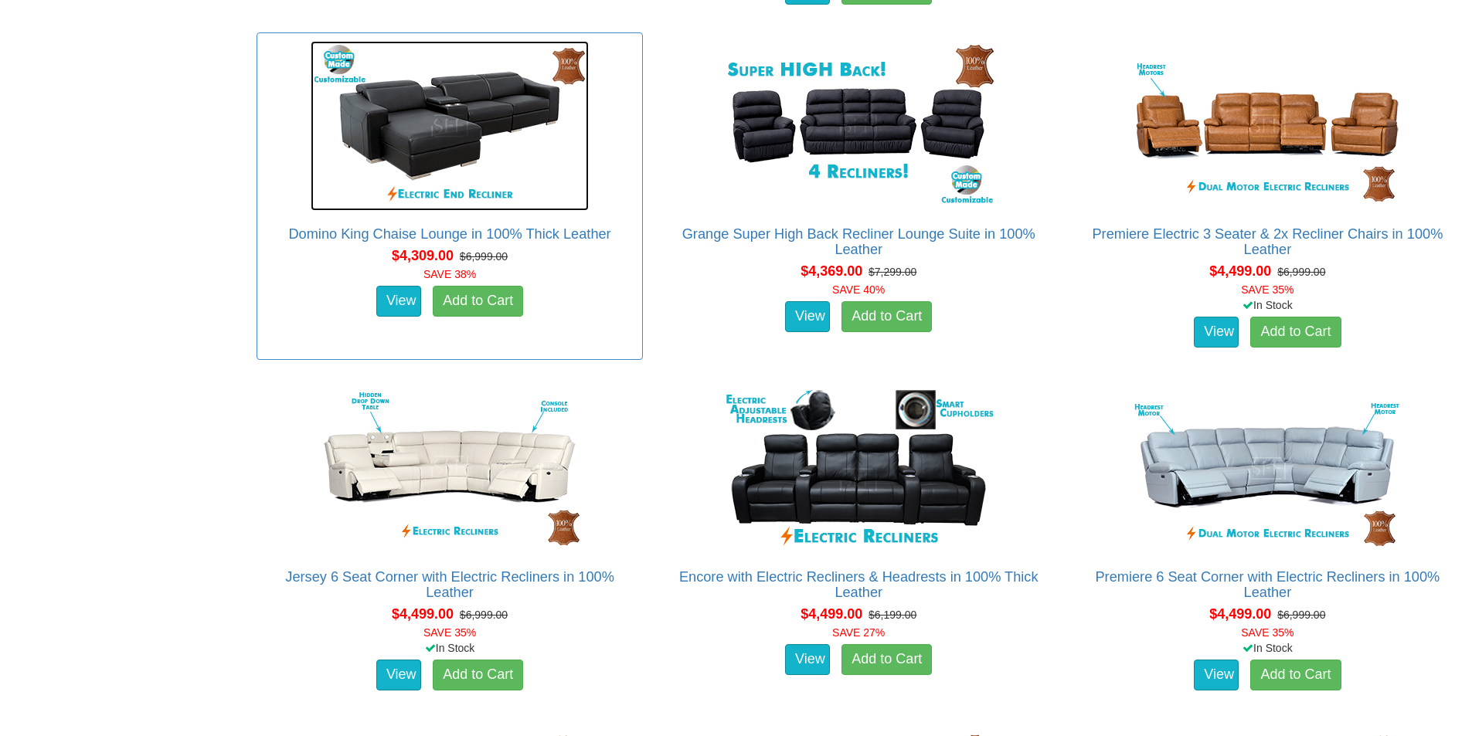
click at [438, 138] on img at bounding box center [450, 126] width 278 height 170
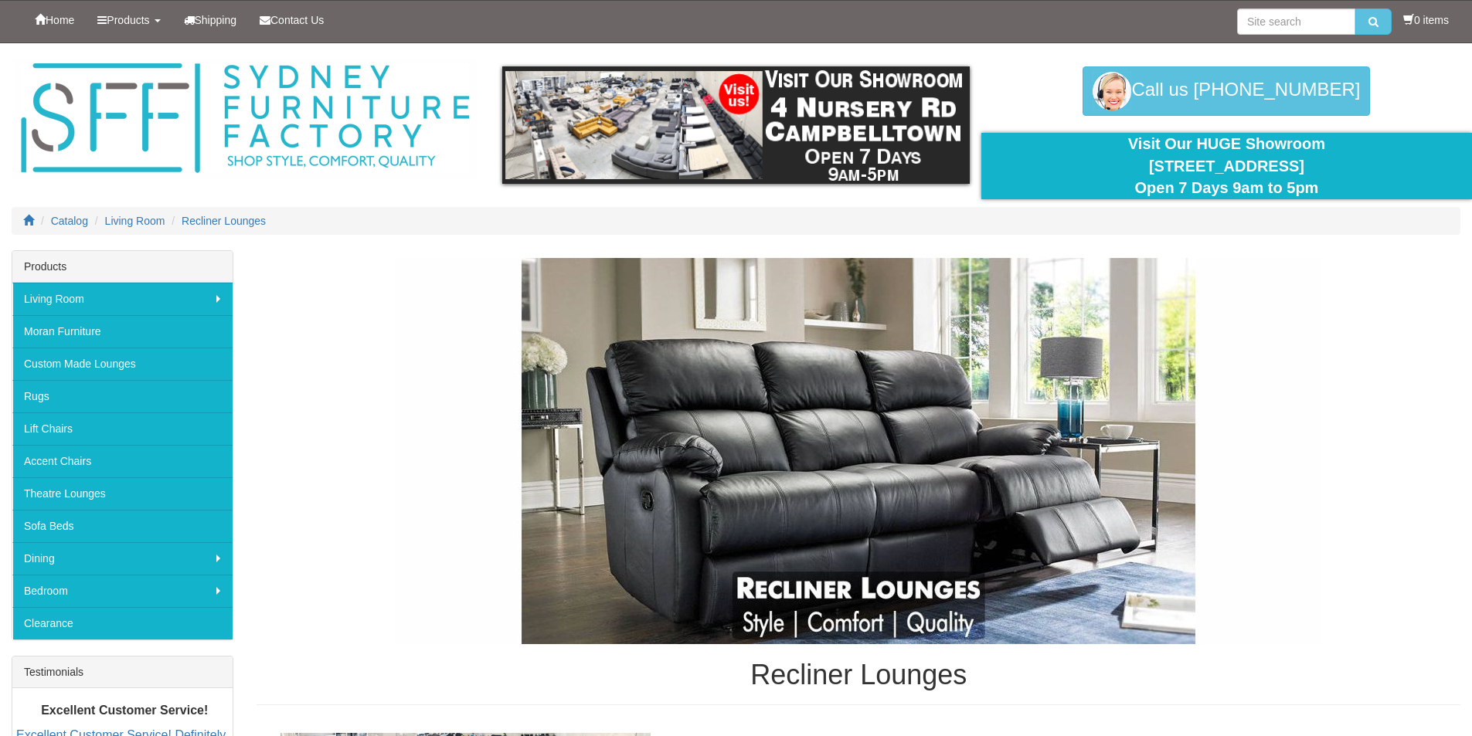
scroll to position [5429, 0]
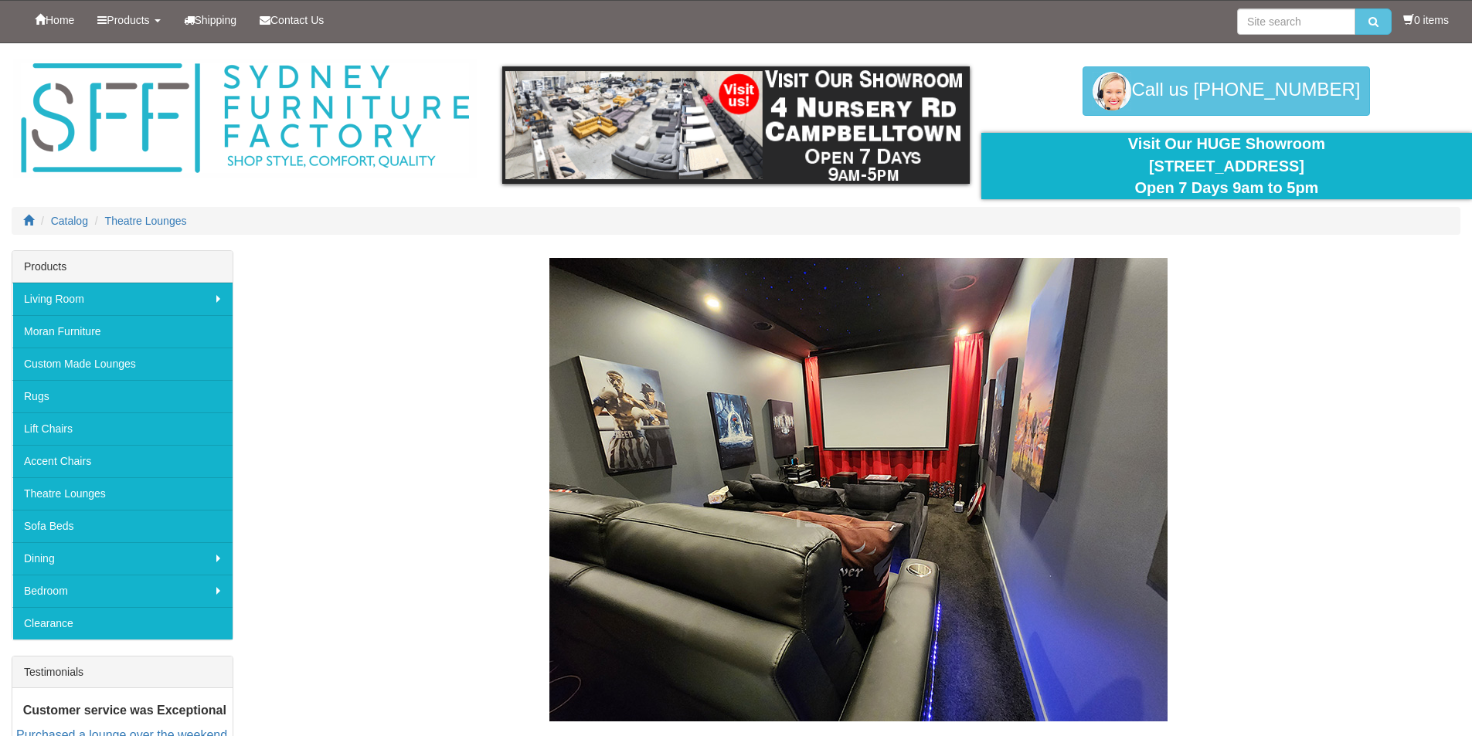
scroll to position [232, 0]
